Goal: Navigation & Orientation: Find specific page/section

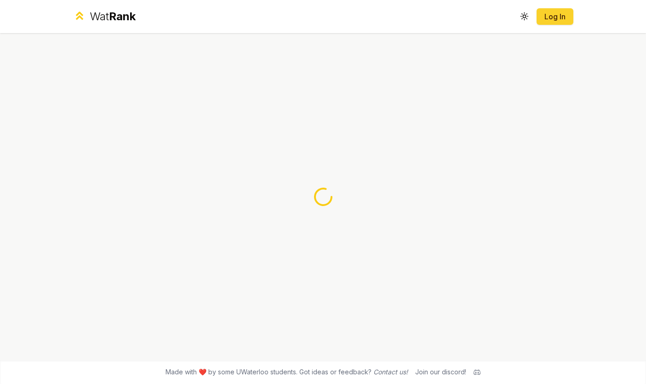
click at [551, 17] on link "Log In" at bounding box center [555, 16] width 22 height 11
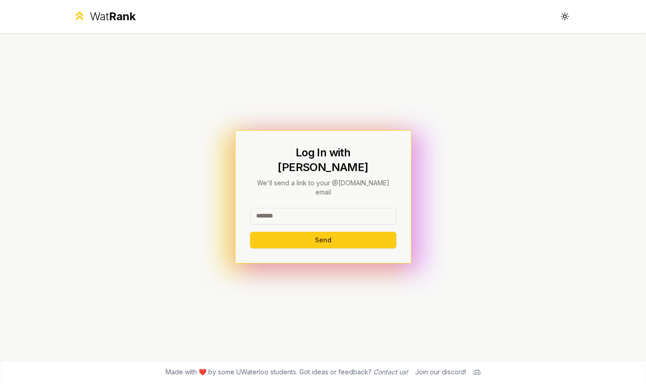
click at [302, 208] on input at bounding box center [323, 216] width 146 height 17
type input "********"
click at [250, 232] on button "Send" at bounding box center [323, 240] width 146 height 17
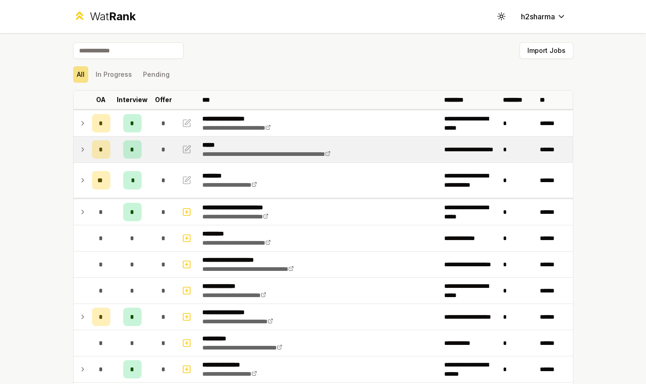
click at [88, 148] on td "*" at bounding box center [101, 150] width 26 height 26
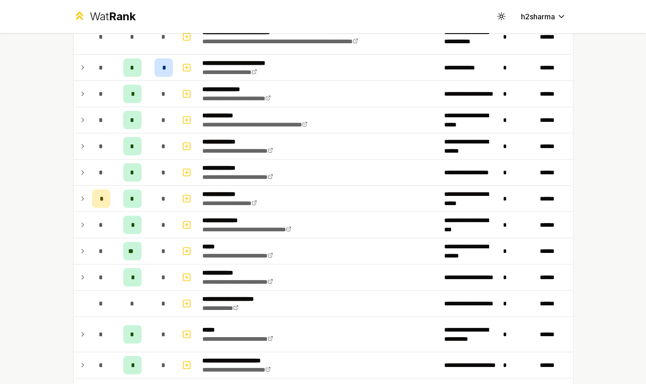
scroll to position [643, 0]
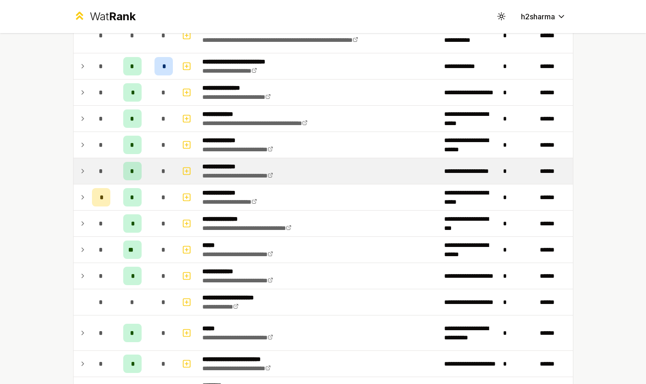
click at [81, 171] on icon at bounding box center [82, 170] width 7 height 11
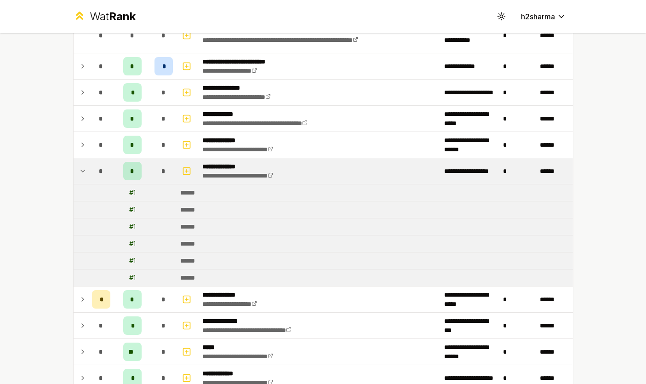
click at [80, 170] on icon at bounding box center [82, 170] width 7 height 11
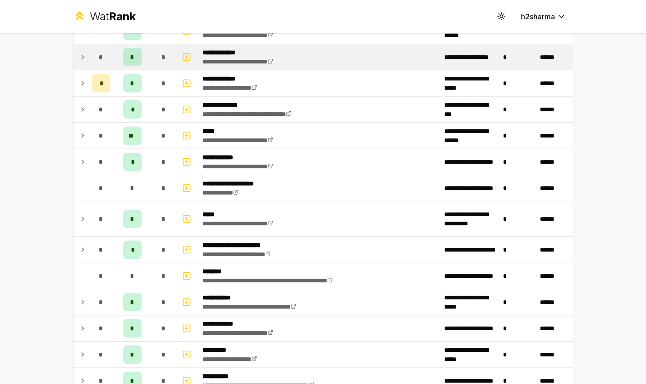
scroll to position [761, 0]
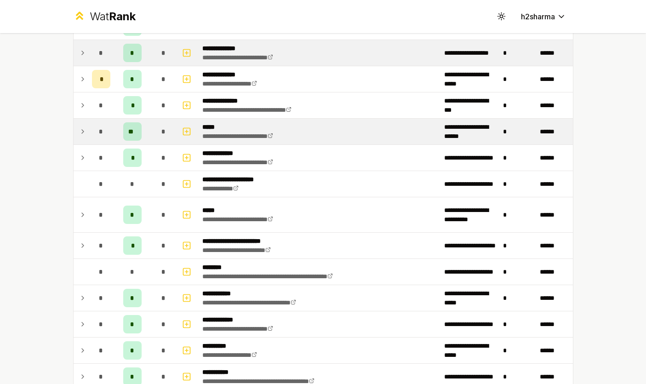
click at [163, 131] on span "*" at bounding box center [163, 131] width 4 height 9
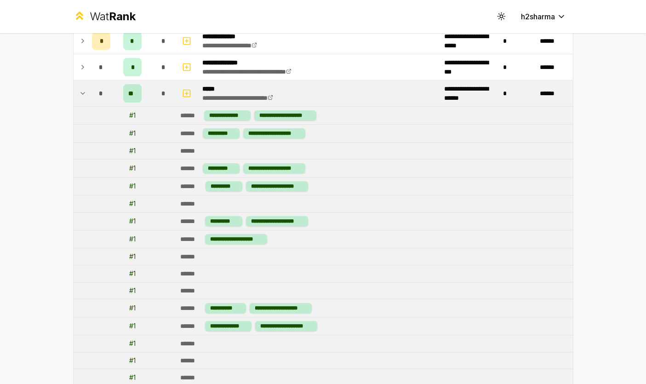
scroll to position [774, 0]
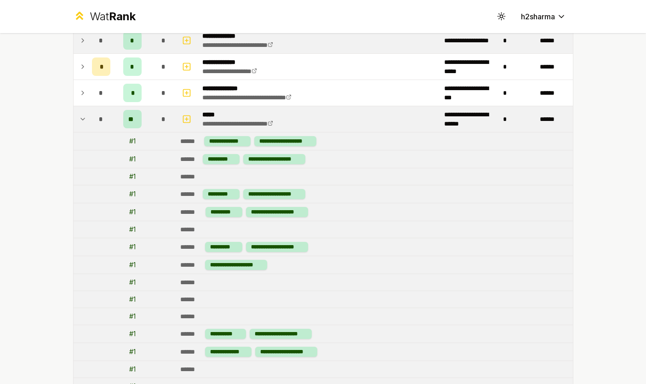
click at [103, 114] on span "*" at bounding box center [101, 118] width 4 height 9
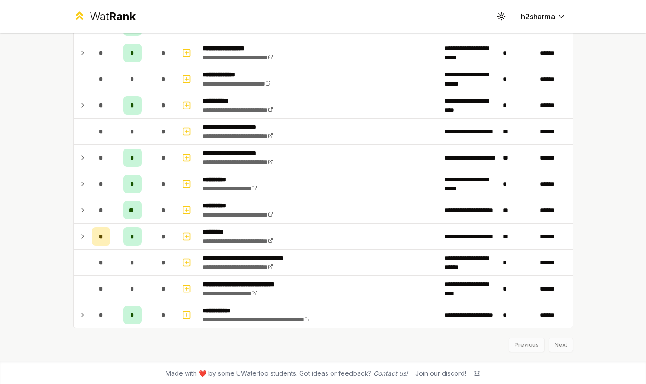
scroll to position [1191, 0]
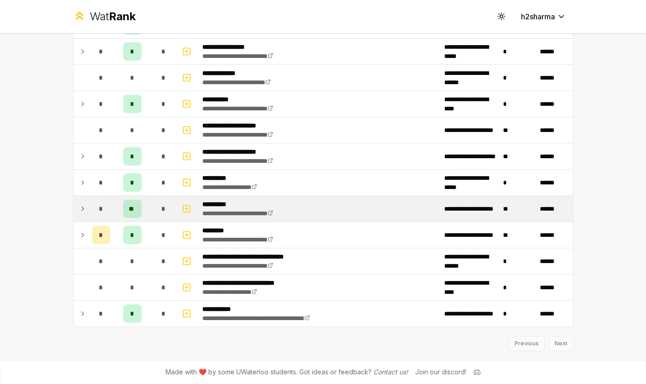
click at [82, 206] on icon at bounding box center [82, 208] width 7 height 11
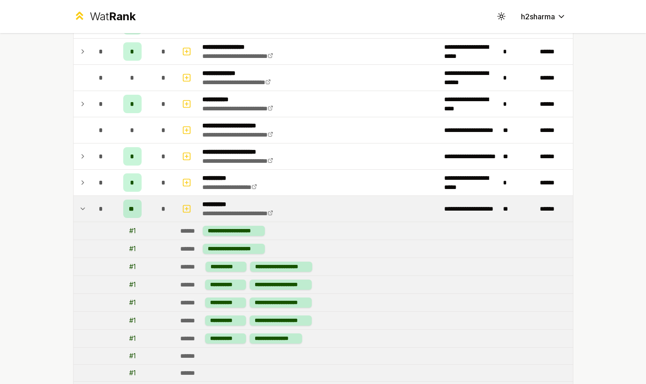
click at [81, 206] on icon at bounding box center [82, 208] width 7 height 11
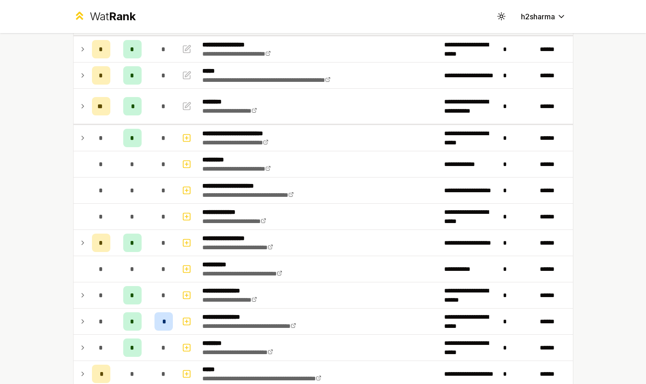
scroll to position [47, 0]
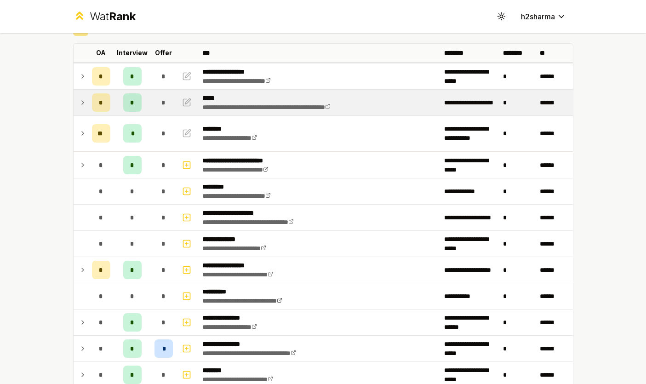
click at [80, 99] on icon at bounding box center [82, 102] width 7 height 11
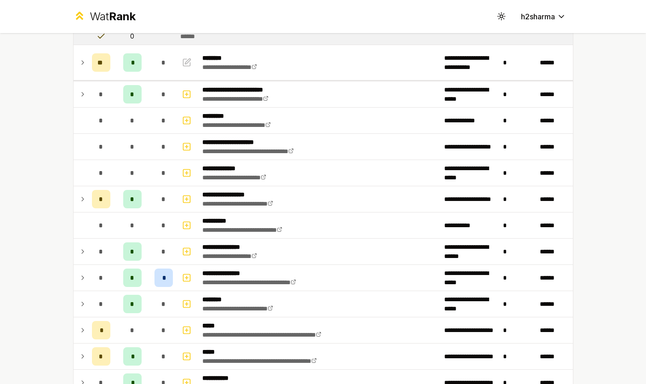
scroll to position [192, 0]
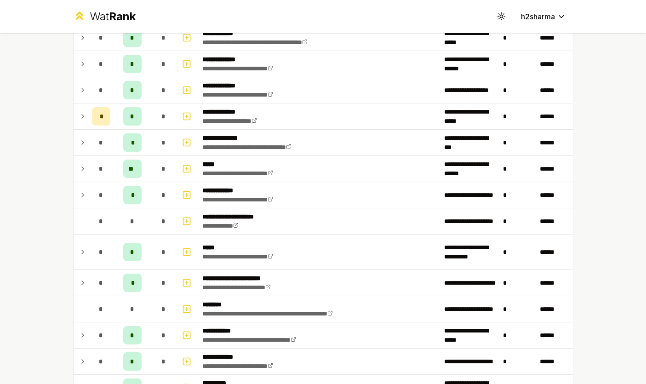
click at [79, 184] on td at bounding box center [81, 195] width 15 height 26
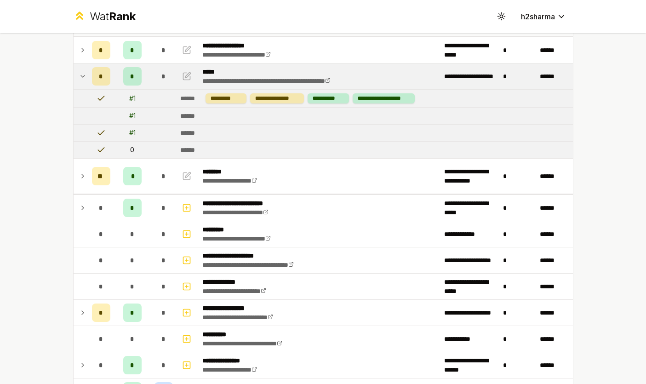
scroll to position [0, 0]
